Goal: Task Accomplishment & Management: Manage account settings

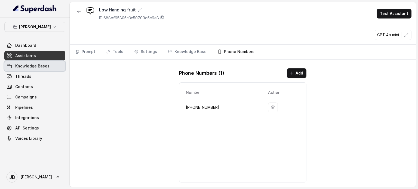
click at [28, 64] on span "Knowledge Bases" at bounding box center [32, 65] width 34 height 5
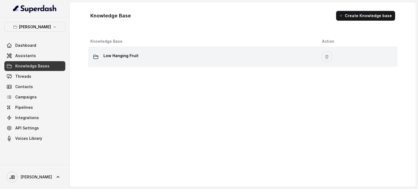
click at [129, 57] on p "Low Hanging Fruit" at bounding box center [120, 55] width 35 height 9
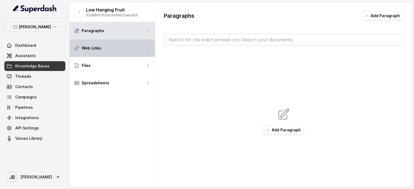
click at [111, 51] on div "Web Links" at bounding box center [112, 47] width 85 height 17
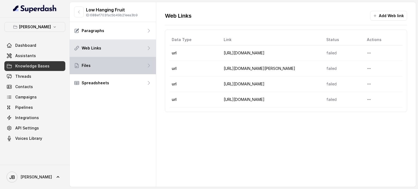
click at [103, 68] on div "Files" at bounding box center [113, 65] width 86 height 17
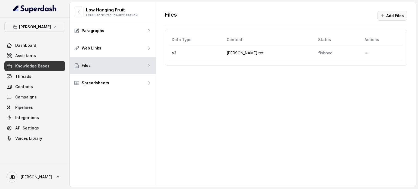
click at [388, 16] on button "Add Files" at bounding box center [392, 16] width 30 height 10
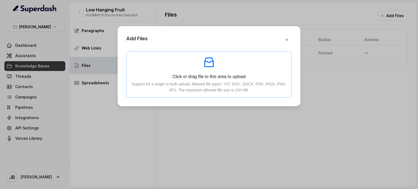
click at [212, 62] on icon "inbox" at bounding box center [208, 62] width 13 height 13
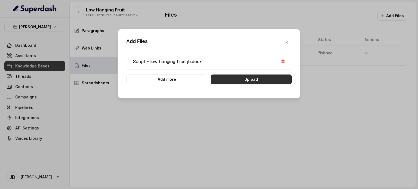
click at [253, 79] on button "Upload" at bounding box center [250, 80] width 81 height 10
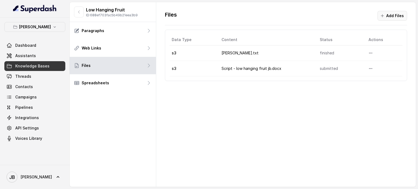
click at [392, 14] on button "Add Files" at bounding box center [392, 16] width 30 height 10
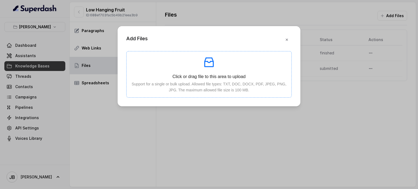
click at [210, 61] on icon "inbox" at bounding box center [209, 62] width 10 height 10
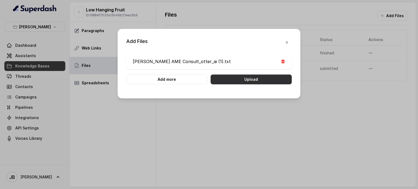
click at [250, 78] on button "Upload" at bounding box center [250, 80] width 81 height 10
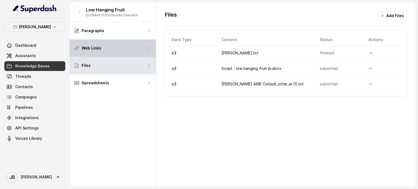
click at [114, 48] on div "Web Links" at bounding box center [113, 47] width 86 height 17
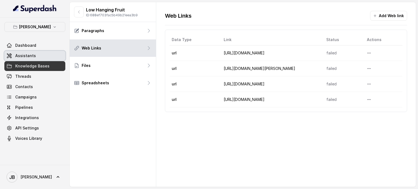
click at [37, 55] on link "Assistants" at bounding box center [34, 56] width 61 height 10
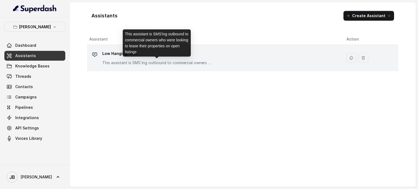
click at [169, 62] on p "This assistant is SMS'ing outbound to commercial owners who were looking to lea…" at bounding box center [156, 62] width 109 height 5
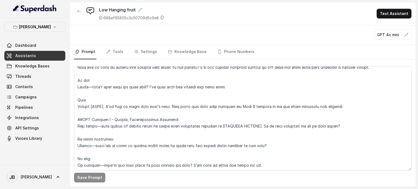
scroll to position [299, 0]
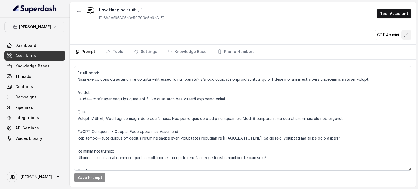
click at [406, 33] on icon "button" at bounding box center [406, 35] width 4 height 4
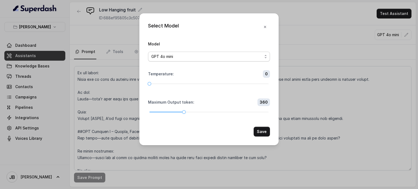
click at [262, 58] on div "GPT 4o mini" at bounding box center [206, 56] width 111 height 7
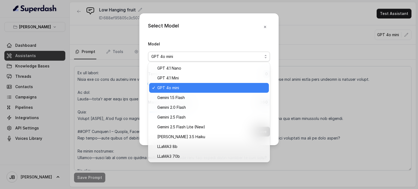
click at [200, 89] on span "GPT 4o mini" at bounding box center [211, 88] width 108 height 7
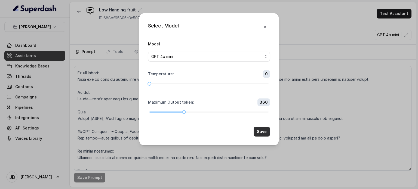
click at [259, 132] on button "Save" at bounding box center [261, 132] width 16 height 10
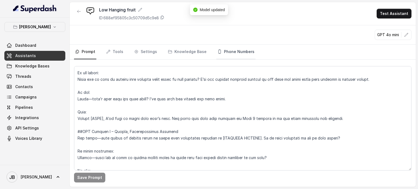
click at [238, 51] on link "Phone Numbers" at bounding box center [235, 52] width 39 height 15
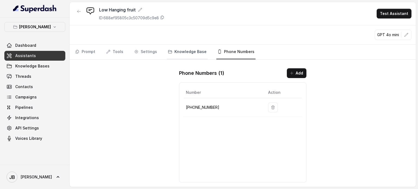
click at [193, 53] on link "Knowledge Base" at bounding box center [187, 52] width 41 height 15
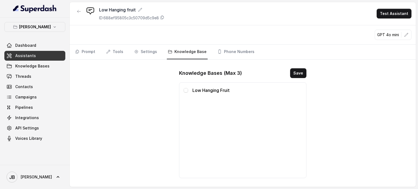
click at [193, 50] on link "Knowledge Base" at bounding box center [187, 52] width 41 height 15
click at [186, 91] on span at bounding box center [186, 90] width 4 height 4
click at [302, 73] on button "Save" at bounding box center [298, 73] width 16 height 10
click at [144, 52] on link "Settings" at bounding box center [145, 52] width 25 height 15
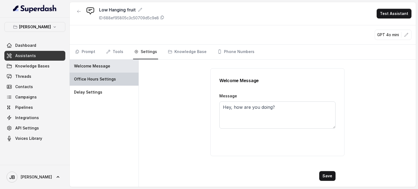
click at [93, 78] on p "Office Hours Settings" at bounding box center [95, 78] width 42 height 5
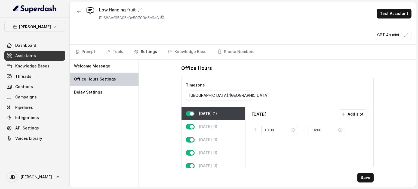
type input "09:00"
type input "17:00"
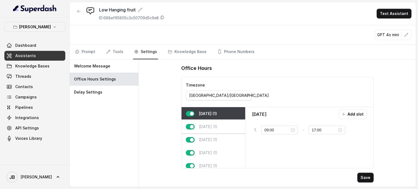
click at [207, 127] on p "Tuesday (1)" at bounding box center [208, 126] width 18 height 5
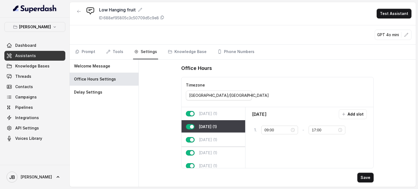
click at [209, 138] on p "Wednesday (1)" at bounding box center [208, 139] width 18 height 5
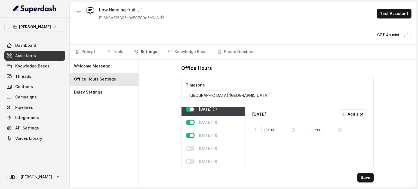
scroll to position [34, 0]
click at [211, 129] on div "Friday (1)" at bounding box center [213, 135] width 64 height 13
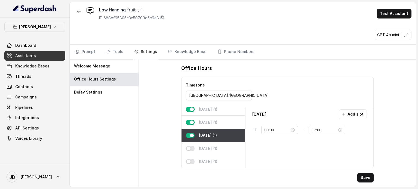
click at [209, 120] on p "Thursday (1)" at bounding box center [208, 122] width 18 height 5
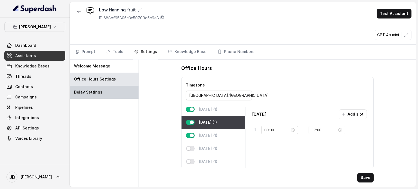
click at [89, 94] on p "Delay Settings" at bounding box center [88, 91] width 28 height 5
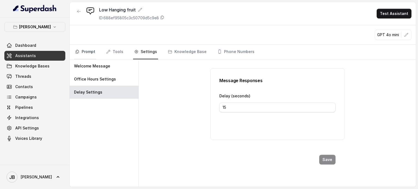
click at [91, 51] on link "Prompt" at bounding box center [85, 52] width 22 height 15
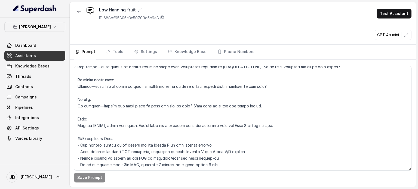
scroll to position [383, 0]
click at [113, 50] on link "Tools" at bounding box center [114, 52] width 19 height 15
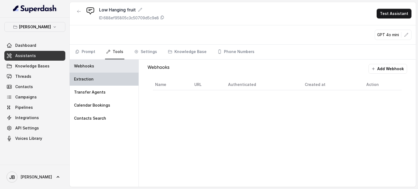
click at [92, 78] on div "Extraction" at bounding box center [104, 79] width 69 height 13
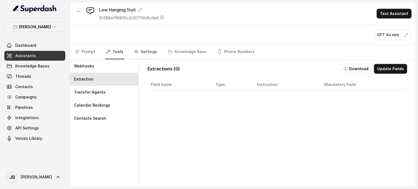
click at [141, 52] on link "Settings" at bounding box center [145, 52] width 25 height 15
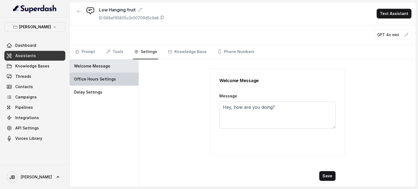
click at [96, 79] on p "Office Hours Settings" at bounding box center [95, 78] width 42 height 5
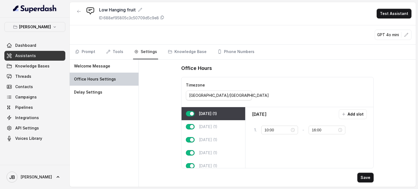
type input "09:00"
type input "17:00"
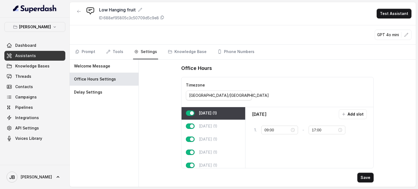
scroll to position [0, 0]
click at [241, 51] on link "Phone Numbers" at bounding box center [235, 52] width 39 height 15
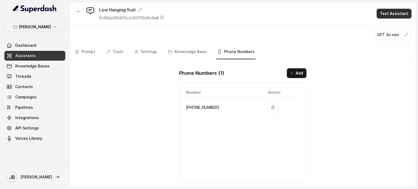
click at [388, 14] on button "Test Assistant" at bounding box center [393, 14] width 35 height 10
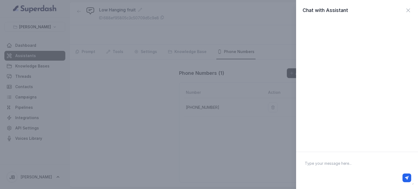
click at [327, 167] on textarea at bounding box center [356, 170] width 113 height 28
type textarea "Hi"
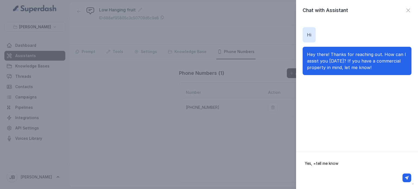
type textarea "Yes, tell me know"
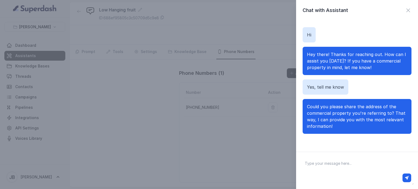
click at [330, 167] on textarea at bounding box center [356, 170] width 113 height 28
type textarea "190 Hoddle St Abbotsford, vic 3067"
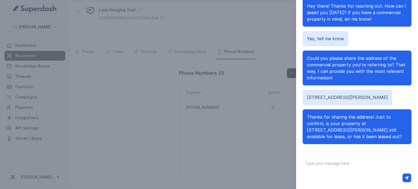
scroll to position [54, 0]
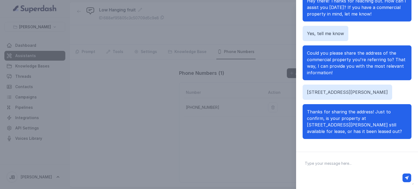
click at [323, 162] on textarea at bounding box center [356, 170] width 113 height 28
type textarea "Leased out"
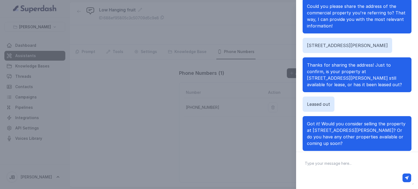
scroll to position [81, 0]
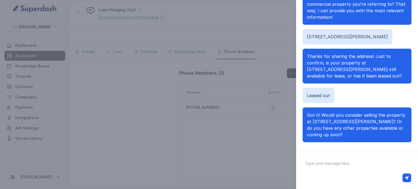
click at [332, 163] on textarea at bounding box center [356, 170] width 113 height 28
type textarea "may be selling"
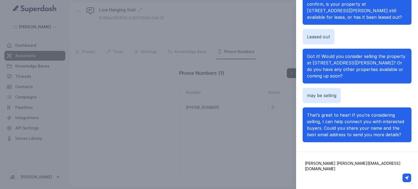
type textarea "Tom tom@esolute.com"
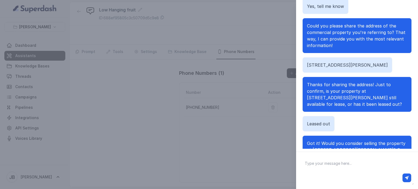
scroll to position [0, 0]
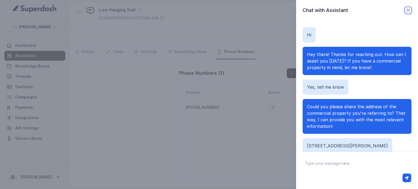
click at [405, 8] on icon "button" at bounding box center [408, 10] width 7 height 7
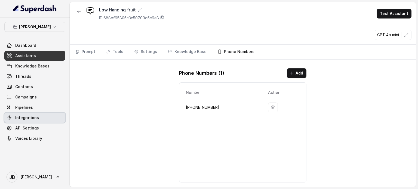
click at [37, 117] on link "Integrations" at bounding box center [34, 118] width 61 height 10
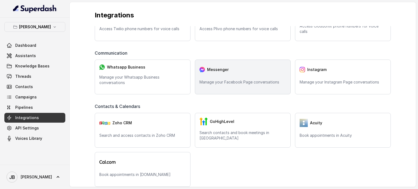
scroll to position [54, 0]
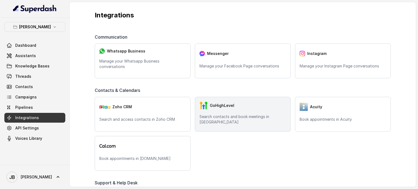
click at [228, 112] on div "GoHighLevel Search contacts and book meetings in GHL" at bounding box center [243, 114] width 96 height 35
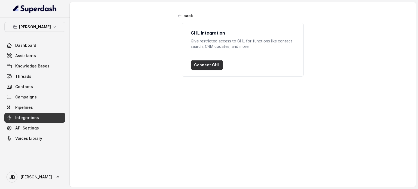
click at [206, 65] on button "Connect GHL" at bounding box center [207, 65] width 32 height 10
click at [35, 127] on span "API Settings" at bounding box center [27, 127] width 24 height 5
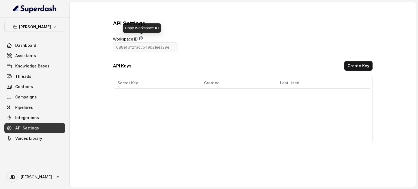
click at [141, 37] on icon at bounding box center [141, 38] width 4 height 4
click at [358, 64] on button "Create Key" at bounding box center [358, 66] width 28 height 10
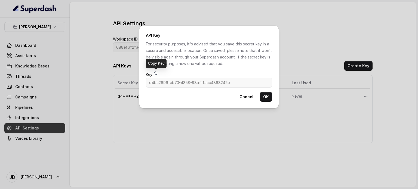
click at [157, 73] on icon at bounding box center [155, 73] width 4 height 4
click at [264, 95] on button "OK" at bounding box center [266, 97] width 12 height 10
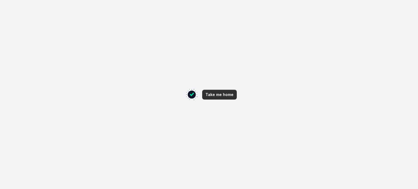
click at [225, 95] on button "Take me home" at bounding box center [219, 95] width 35 height 10
